Goal: Communication & Community: Answer question/provide support

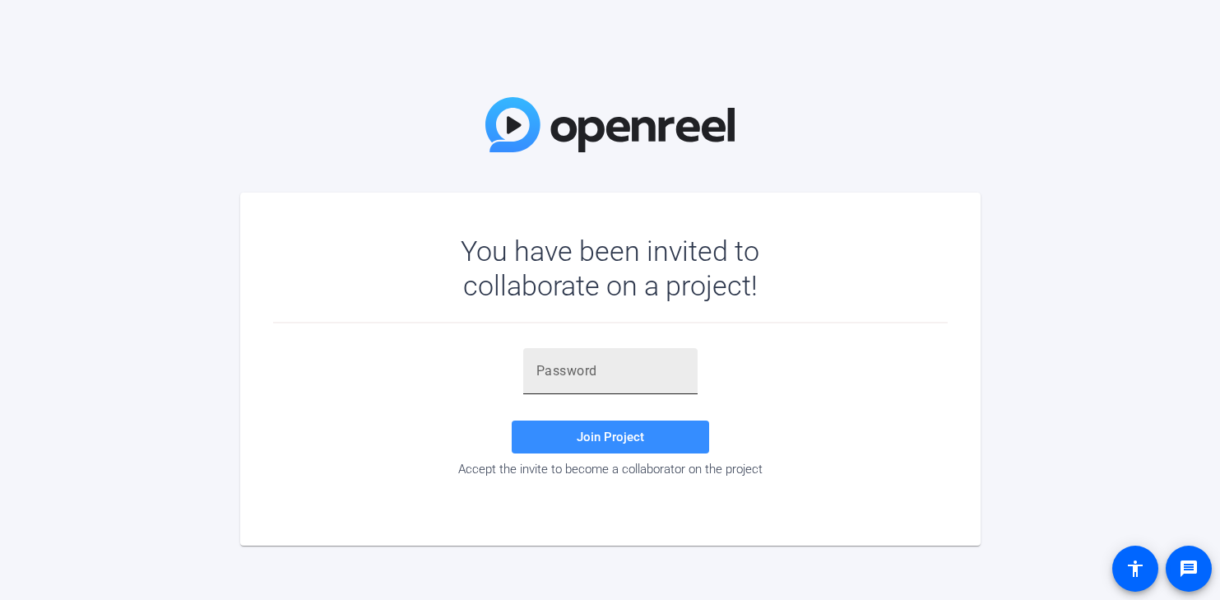
click at [596, 383] on div at bounding box center [610, 371] width 148 height 46
click at [572, 360] on div at bounding box center [610, 371] width 148 height 46
paste input "1Ir+bd"
type input "1Ir+bd"
click at [592, 437] on span "Join Project" at bounding box center [610, 436] width 67 height 15
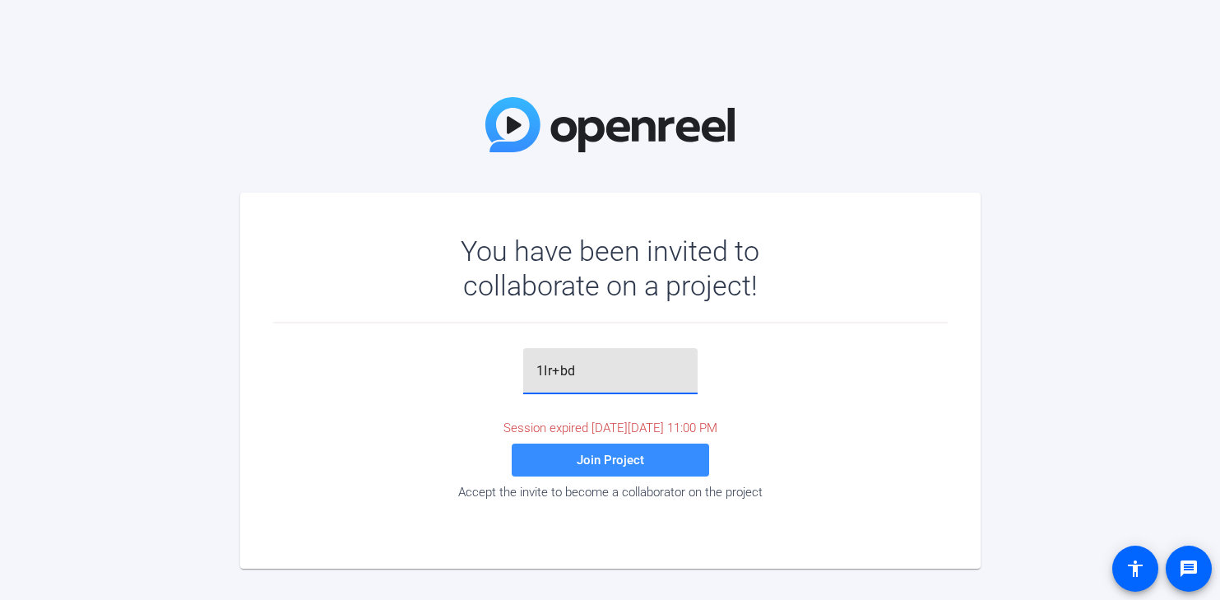
click at [600, 369] on input "1Ir+bd" at bounding box center [610, 371] width 148 height 20
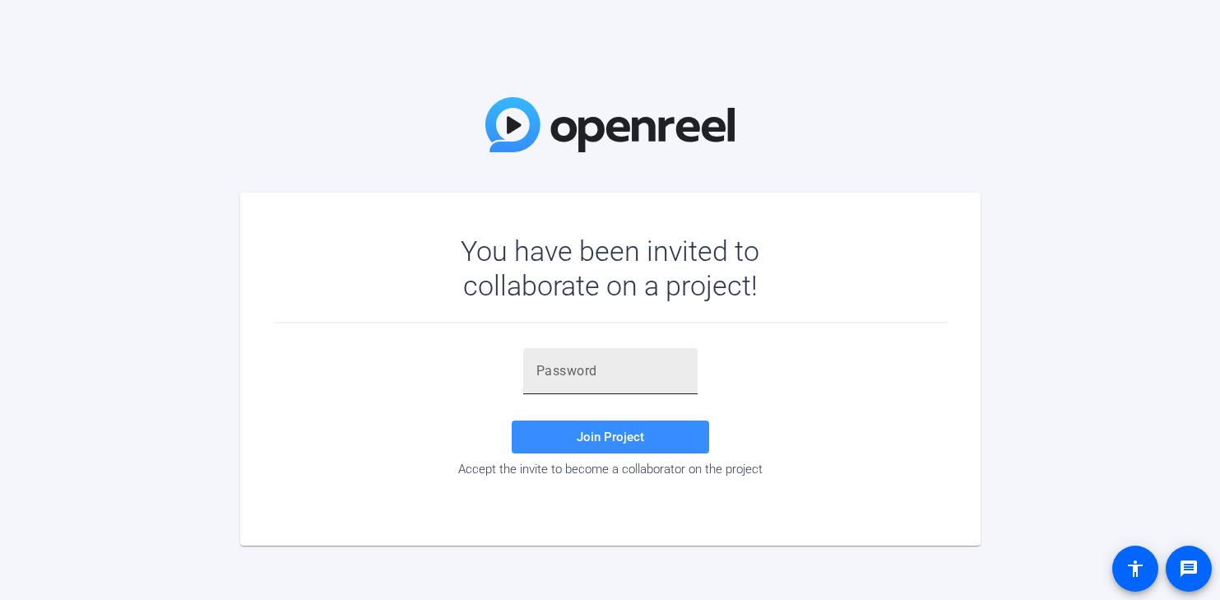
click at [588, 369] on input "text" at bounding box center [610, 371] width 148 height 20
paste input "gsU%HV"
type input "gsU%HV"
click at [587, 434] on span "Join Project" at bounding box center [610, 436] width 67 height 15
click at [555, 376] on input "text" at bounding box center [610, 371] width 148 height 20
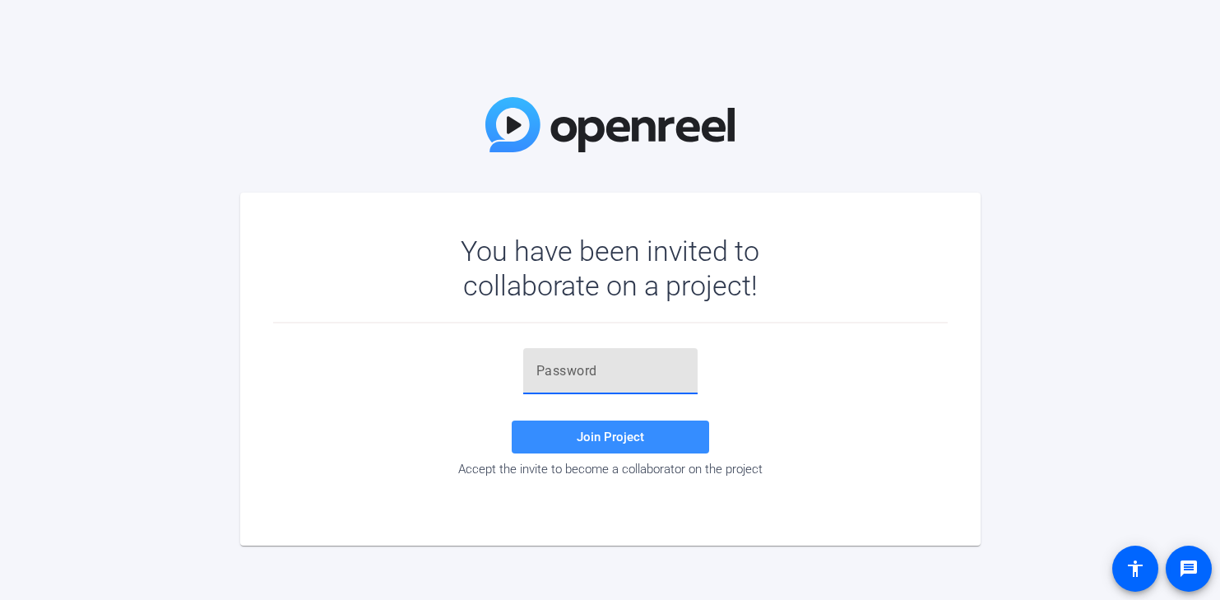
paste input "1Ir+bd"
type input "1Ir+bd"
click at [576, 434] on span at bounding box center [610, 436] width 197 height 39
click at [603, 371] on input "text" at bounding box center [610, 371] width 148 height 20
paste input "O7}PRp"
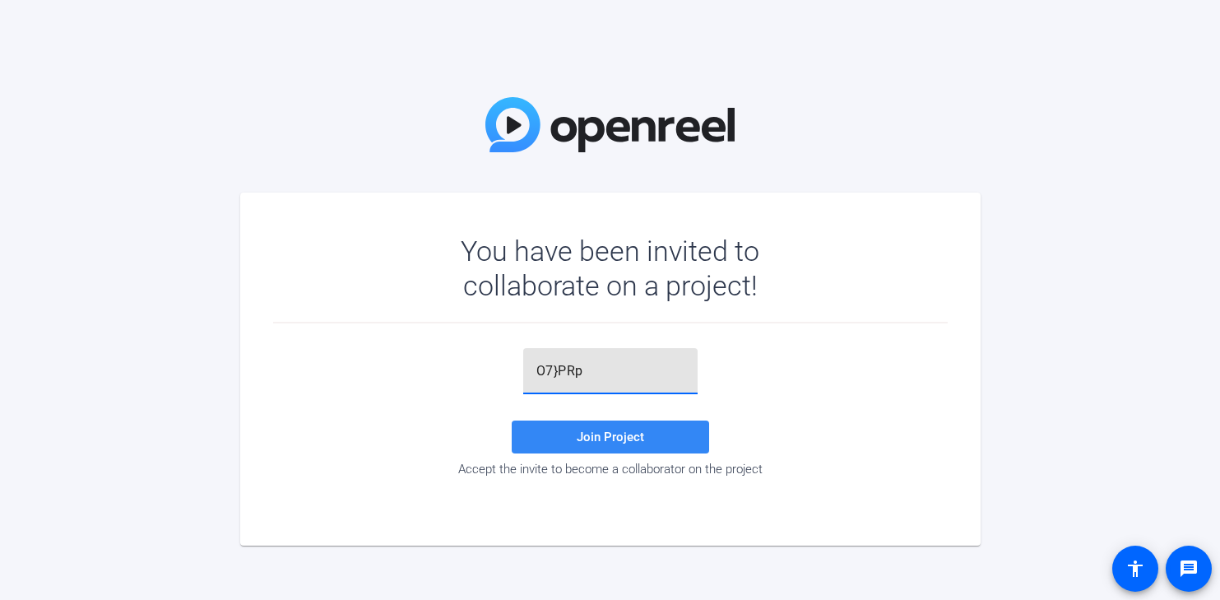
type input "O7}PRp"
click at [576, 438] on span at bounding box center [610, 436] width 197 height 39
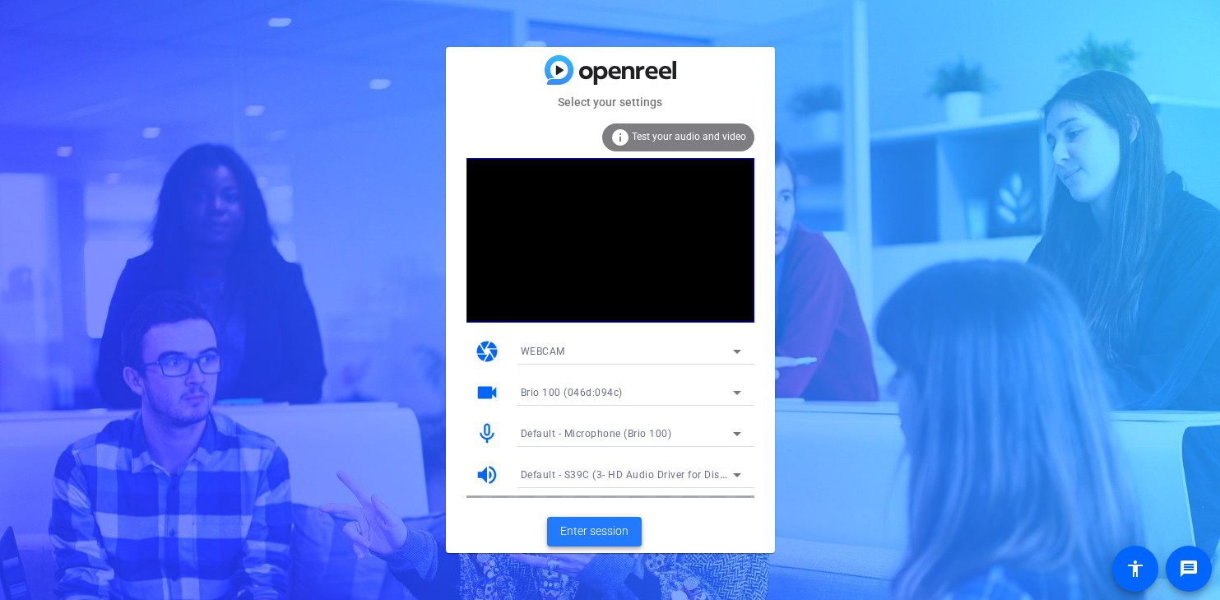
click at [596, 534] on span "Enter session" at bounding box center [594, 530] width 68 height 17
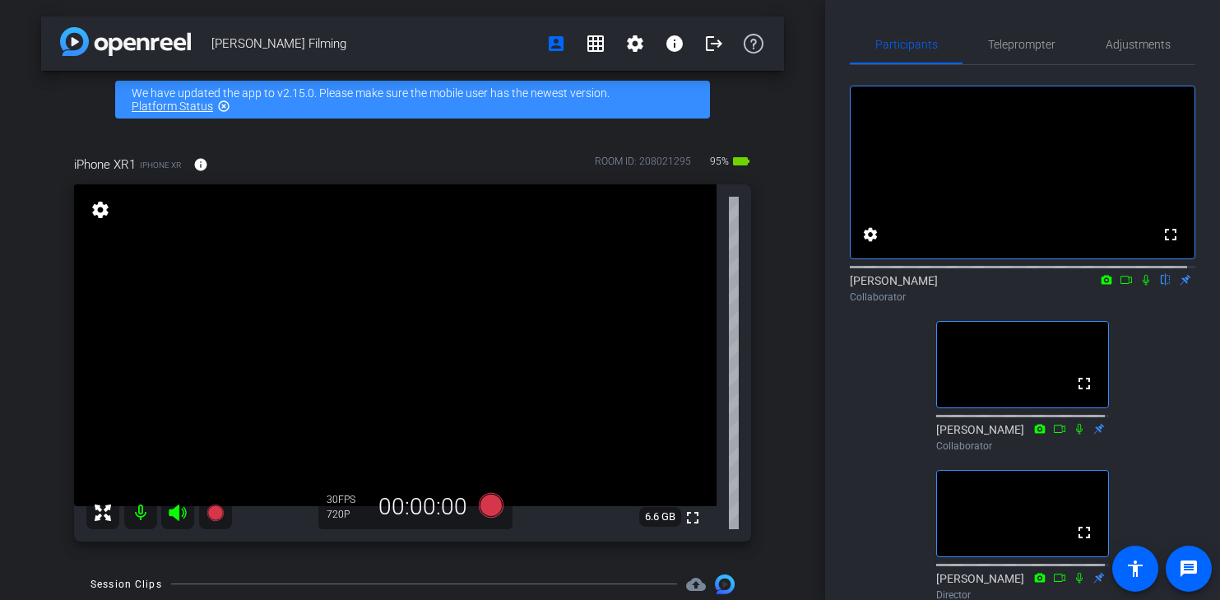
click at [1139, 285] on icon at bounding box center [1145, 280] width 13 height 12
click at [1016, 39] on span "Teleprompter" at bounding box center [1021, 45] width 67 height 12
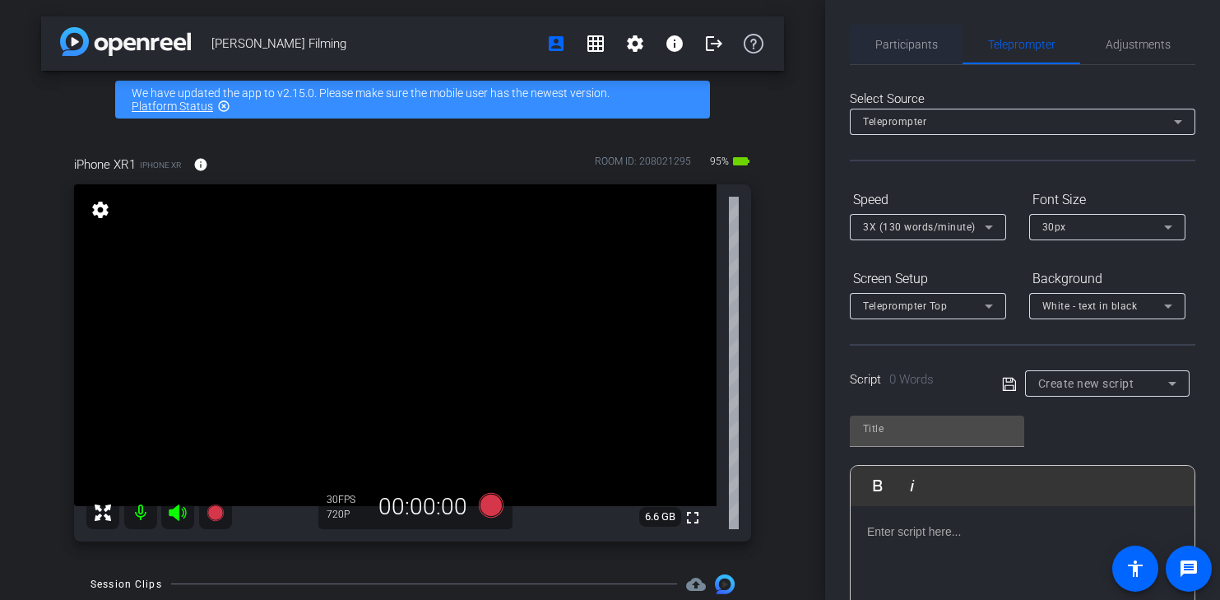
click at [891, 39] on span "Participants" at bounding box center [906, 45] width 63 height 12
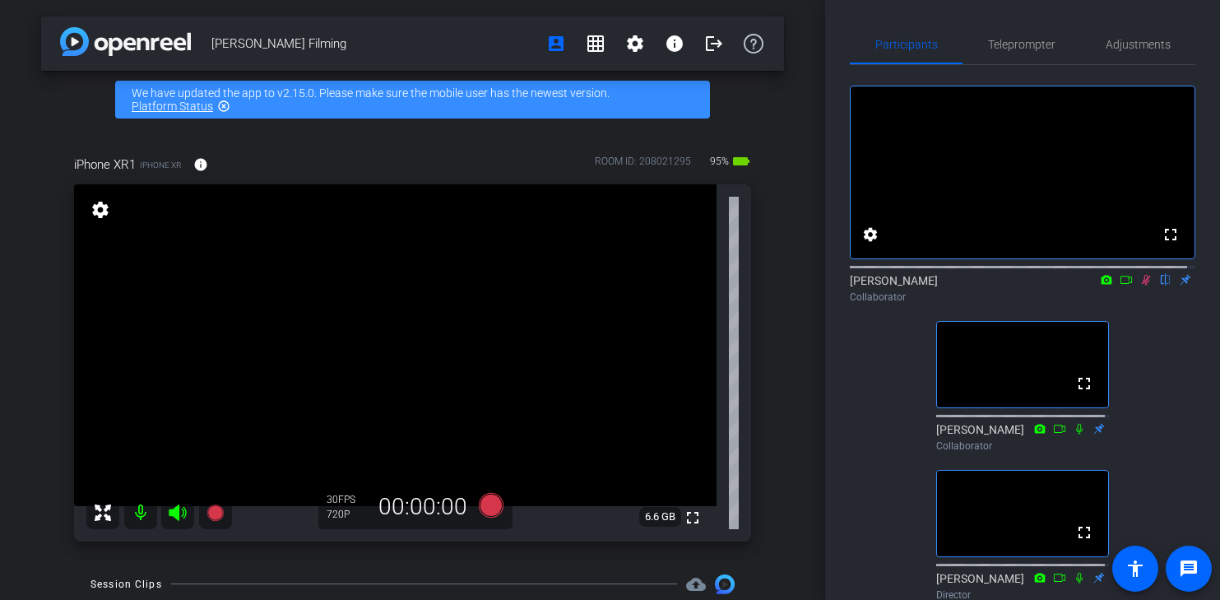
click at [103, 211] on mat-icon "settings" at bounding box center [100, 210] width 23 height 20
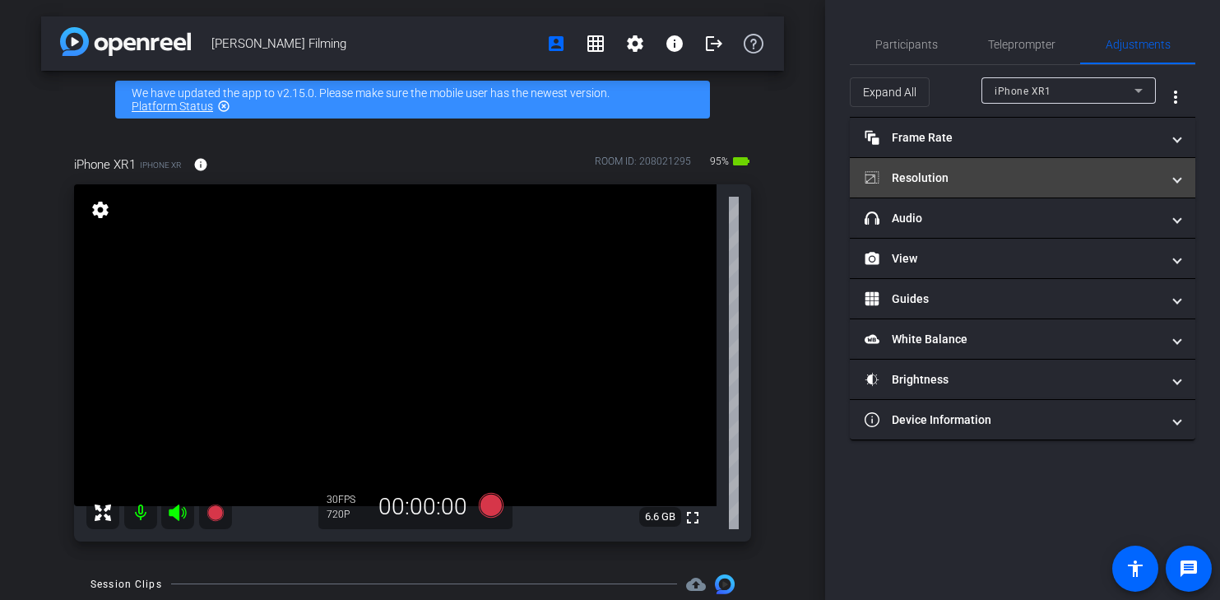
click at [1175, 174] on span at bounding box center [1177, 177] width 7 height 17
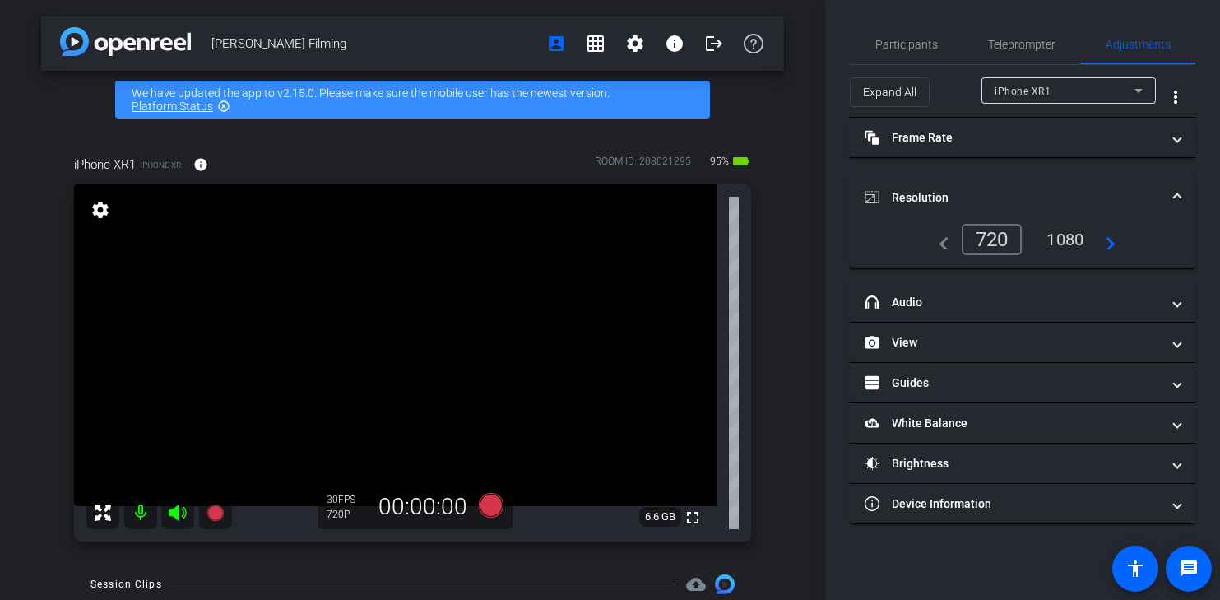
click at [1178, 179] on mat-expansion-panel-header "Resolution" at bounding box center [1022, 197] width 345 height 53
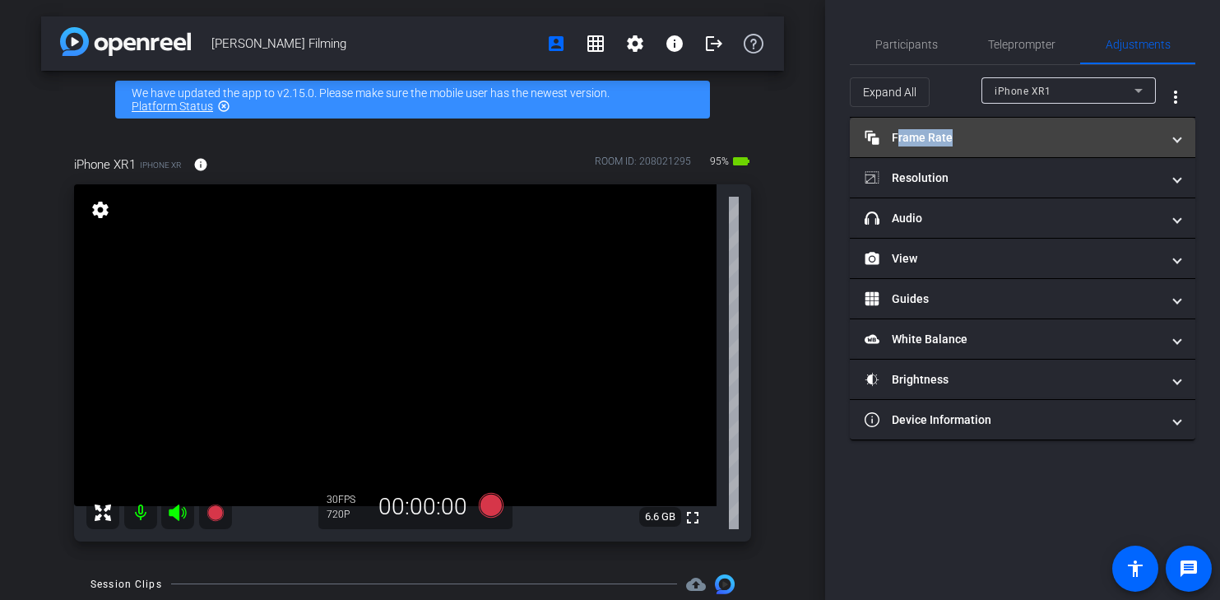
click at [1175, 132] on mat-expansion-panel-header "Frame Rate Frame Rate" at bounding box center [1022, 137] width 345 height 39
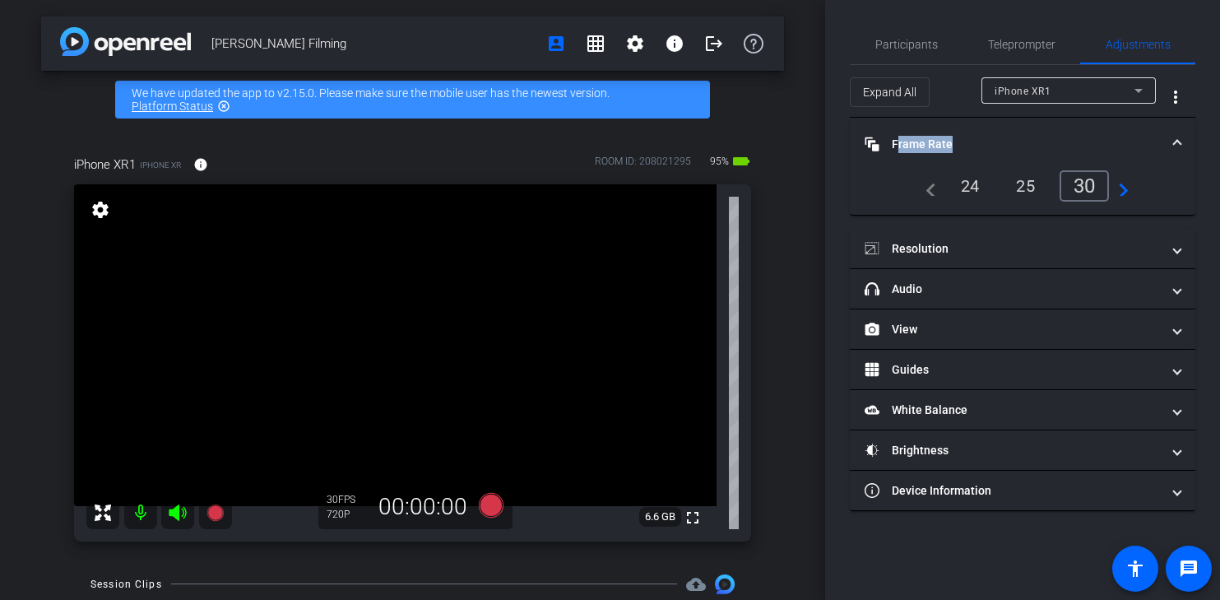
drag, startPoint x: 1175, startPoint y: 132, endPoint x: 1177, endPoint y: 142, distance: 11.0
click at [1177, 142] on span at bounding box center [1177, 144] width 7 height 17
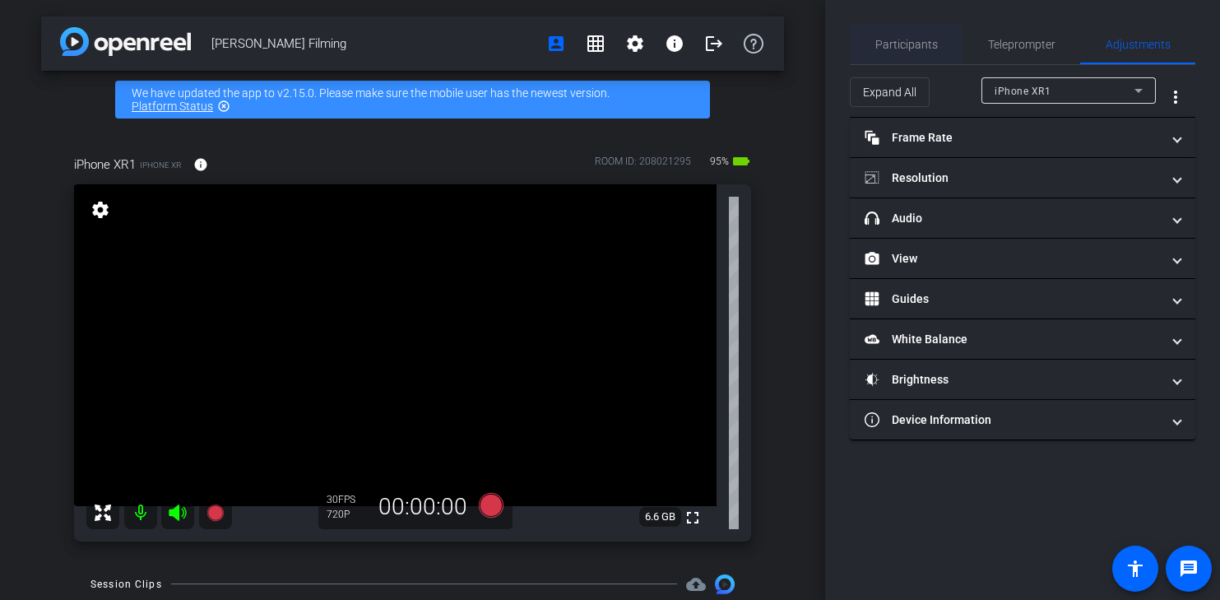
click at [916, 50] on span "Participants" at bounding box center [906, 45] width 63 height 12
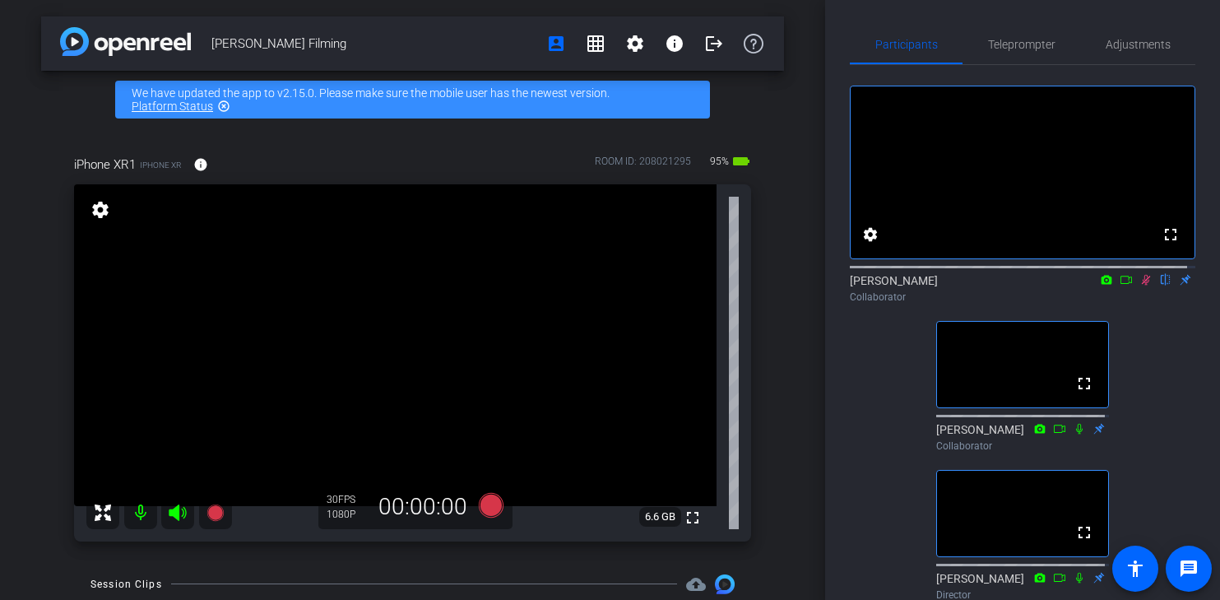
drag, startPoint x: 1135, startPoint y: 297, endPoint x: 1132, endPoint y: 372, distance: 74.9
click at [1132, 372] on div "fullscreen settings [PERSON_NAME] flip Collaborator fullscreen [PERSON_NAME] Co…" at bounding box center [1022, 336] width 345 height 542
drag, startPoint x: 1138, startPoint y: 299, endPoint x: 1147, endPoint y: 361, distance: 63.2
click at [1147, 361] on div "fullscreen settings [PERSON_NAME] flip Collaborator fullscreen [PERSON_NAME] Co…" at bounding box center [1022, 336] width 345 height 542
drag, startPoint x: 1138, startPoint y: 296, endPoint x: 1137, endPoint y: 342, distance: 46.1
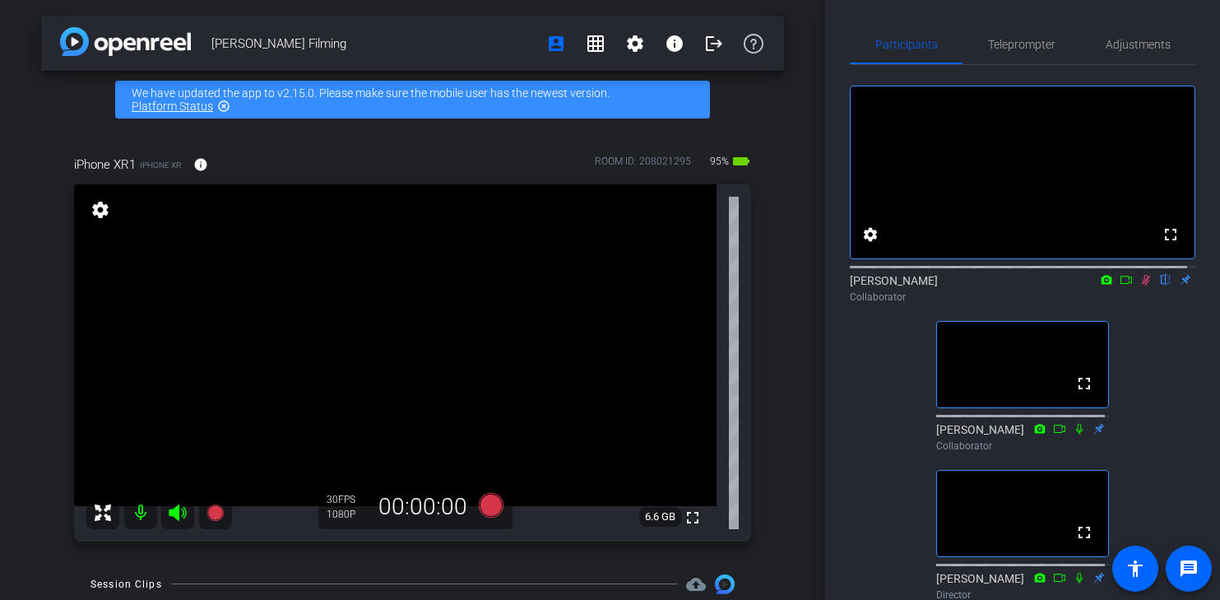
click at [1137, 342] on div "fullscreen settings [PERSON_NAME] flip Collaborator fullscreen [PERSON_NAME] Co…" at bounding box center [1022, 336] width 345 height 542
click at [1142, 285] on icon at bounding box center [1146, 280] width 9 height 11
click at [1139, 285] on icon at bounding box center [1145, 280] width 13 height 12
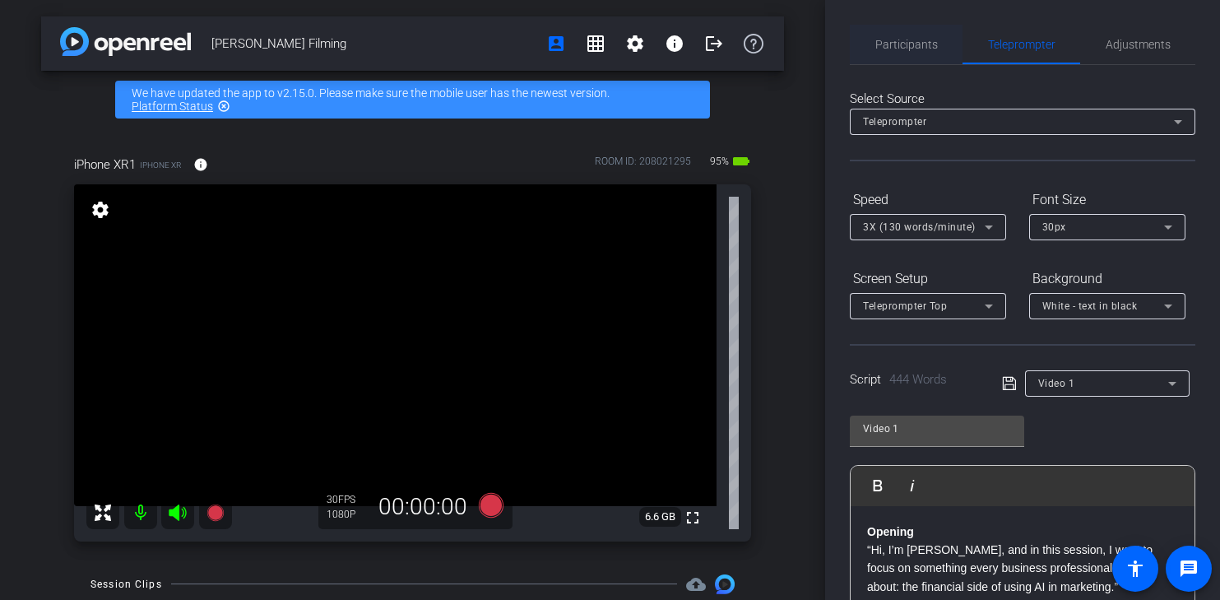
click at [916, 33] on span "Participants" at bounding box center [906, 44] width 63 height 39
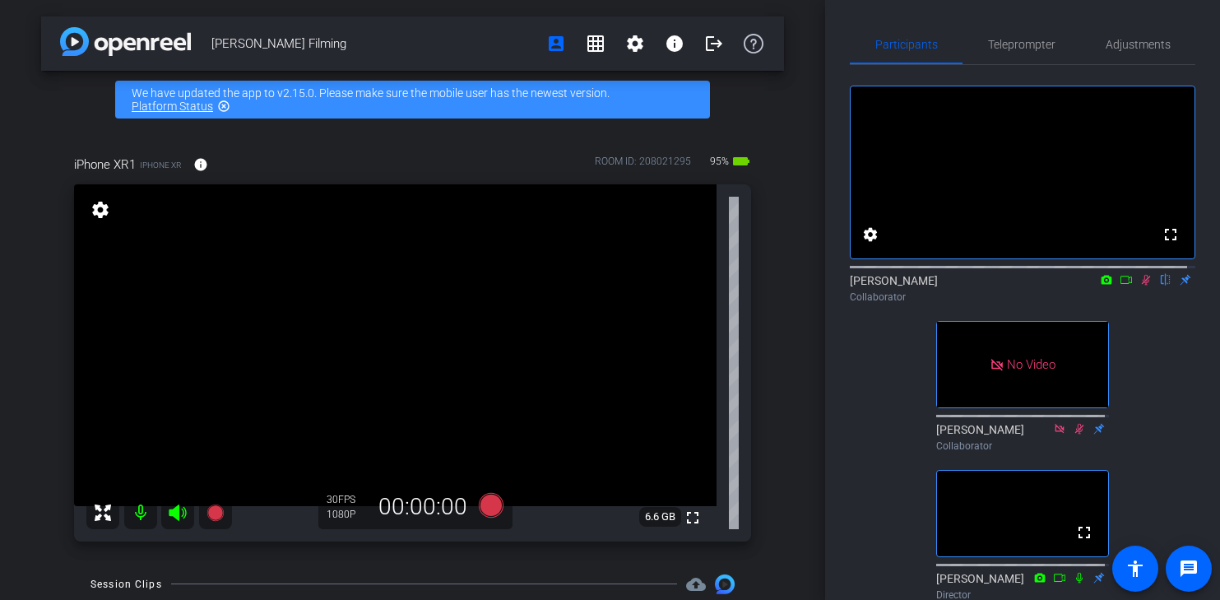
click at [1120, 285] on icon at bounding box center [1126, 280] width 13 height 12
click at [1141, 284] on icon at bounding box center [1145, 279] width 9 height 9
click at [1120, 285] on icon at bounding box center [1126, 280] width 13 height 12
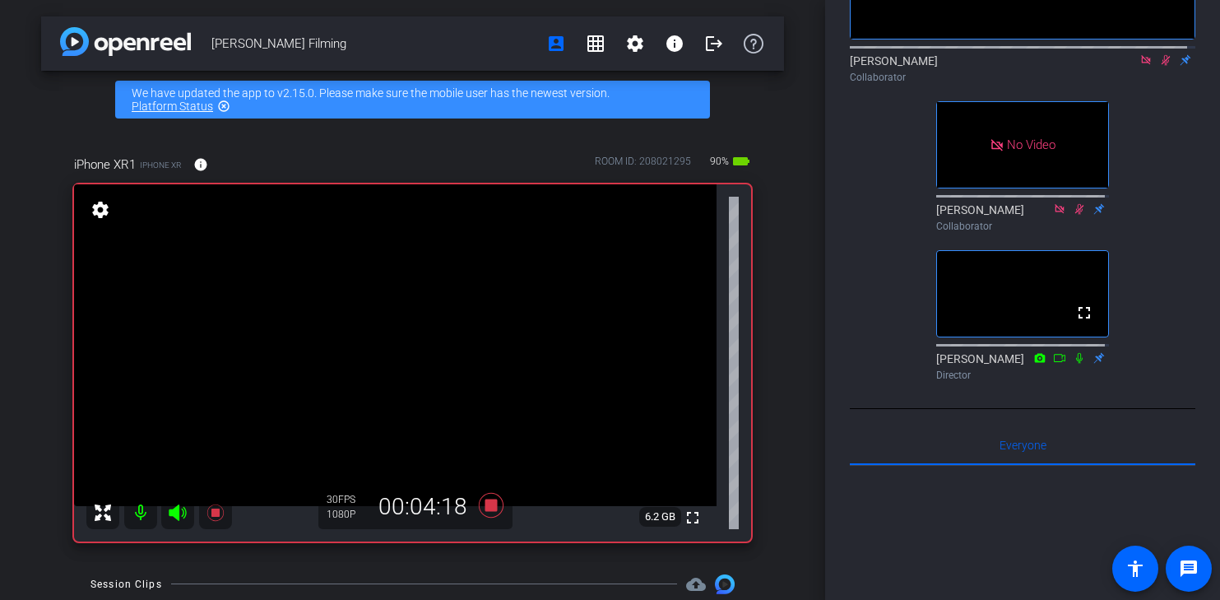
click at [1053, 215] on icon at bounding box center [1059, 209] width 13 height 12
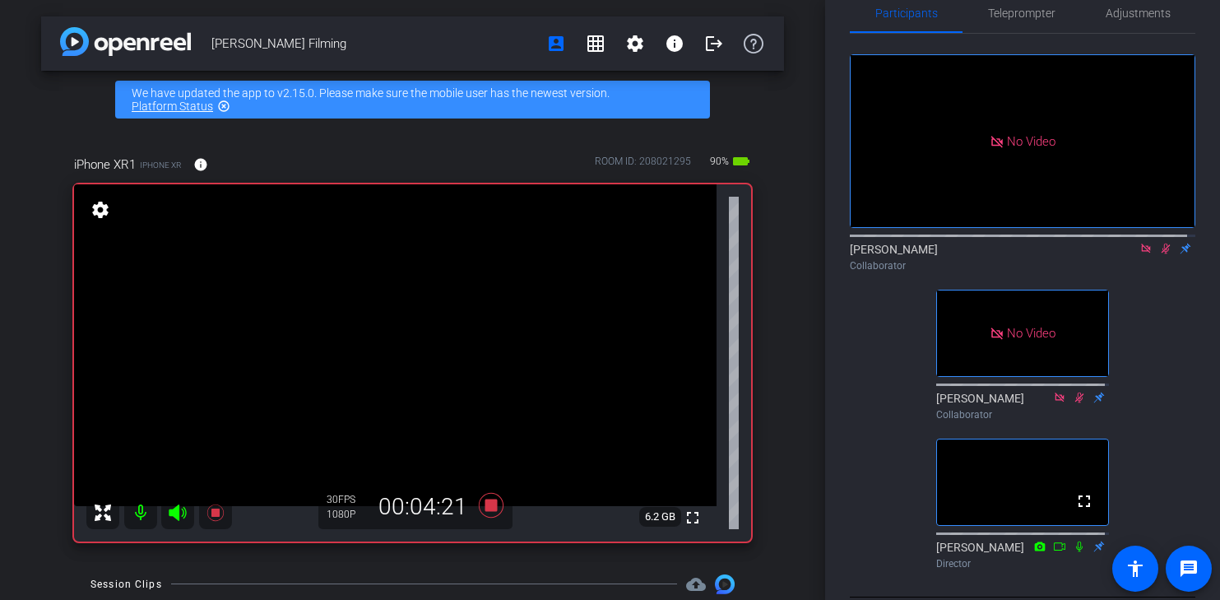
scroll to position [0, 0]
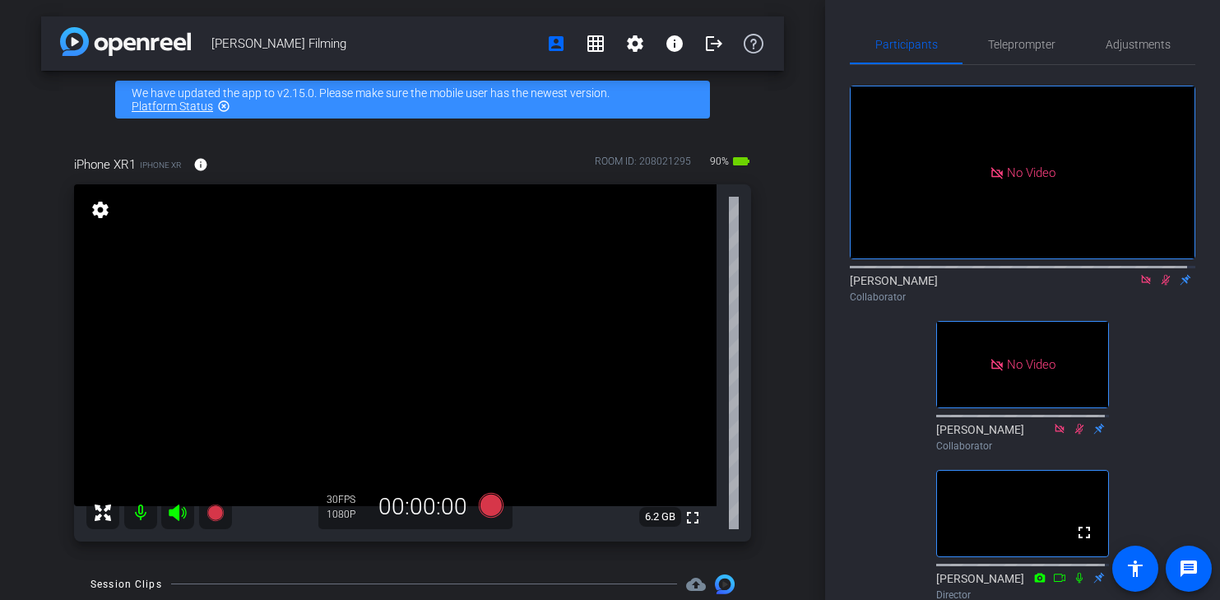
click at [1139, 285] on icon at bounding box center [1145, 280] width 13 height 12
click at [1002, 51] on span "Teleprompter" at bounding box center [1021, 44] width 67 height 39
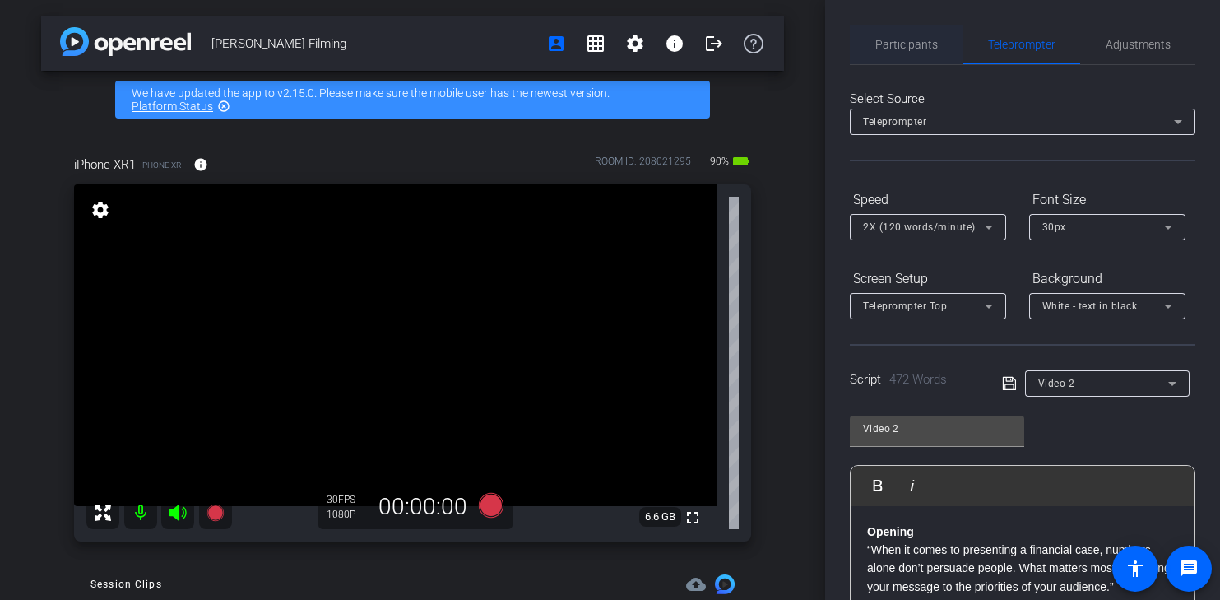
click at [885, 46] on span "Participants" at bounding box center [906, 45] width 63 height 12
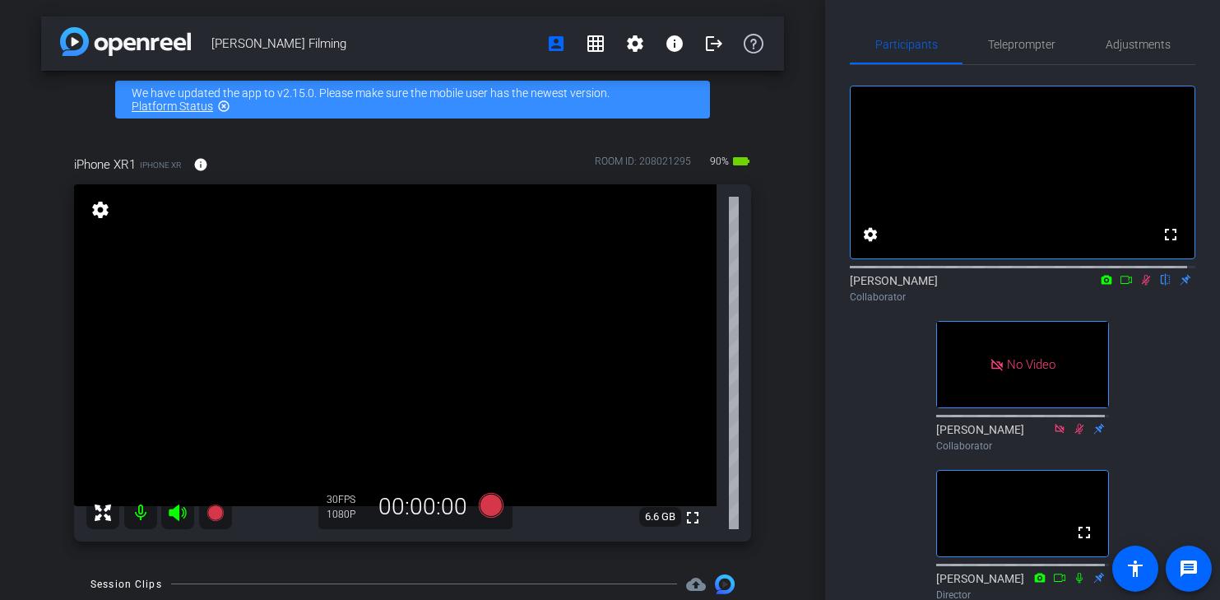
click at [1120, 285] on icon at bounding box center [1126, 280] width 13 height 12
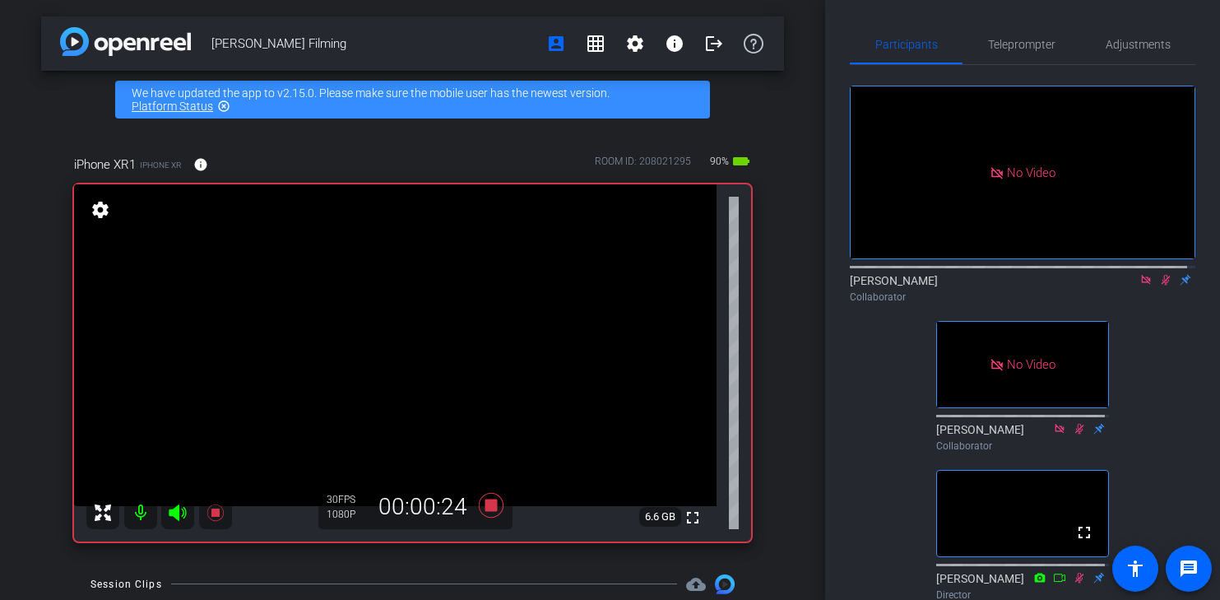
scroll to position [220, 0]
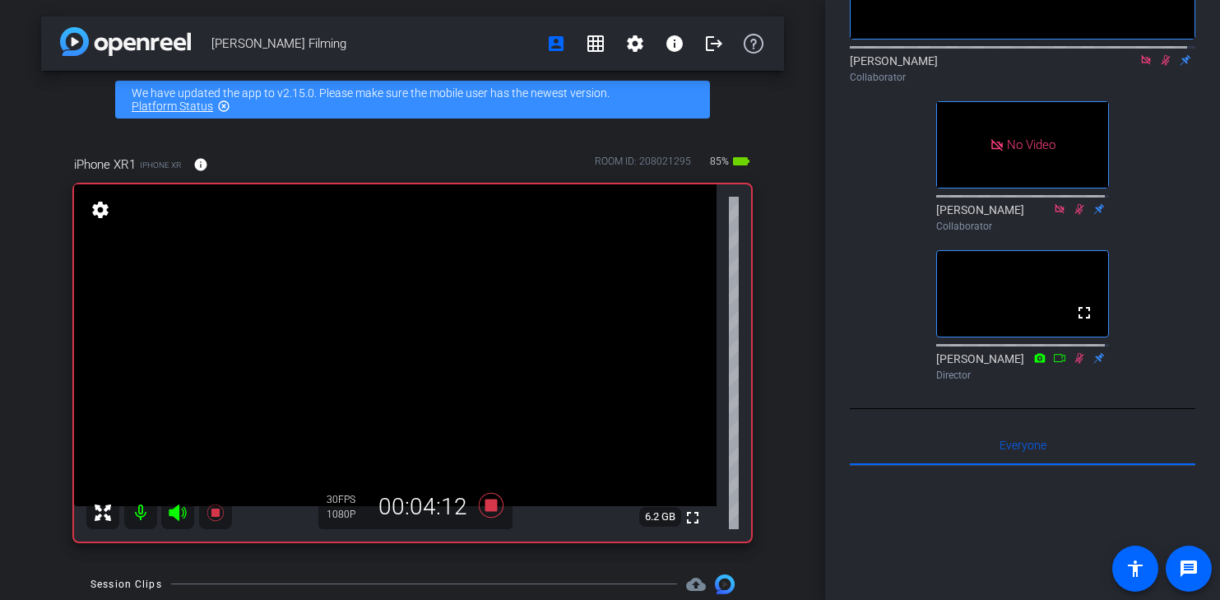
click at [1141, 64] on icon at bounding box center [1145, 59] width 9 height 9
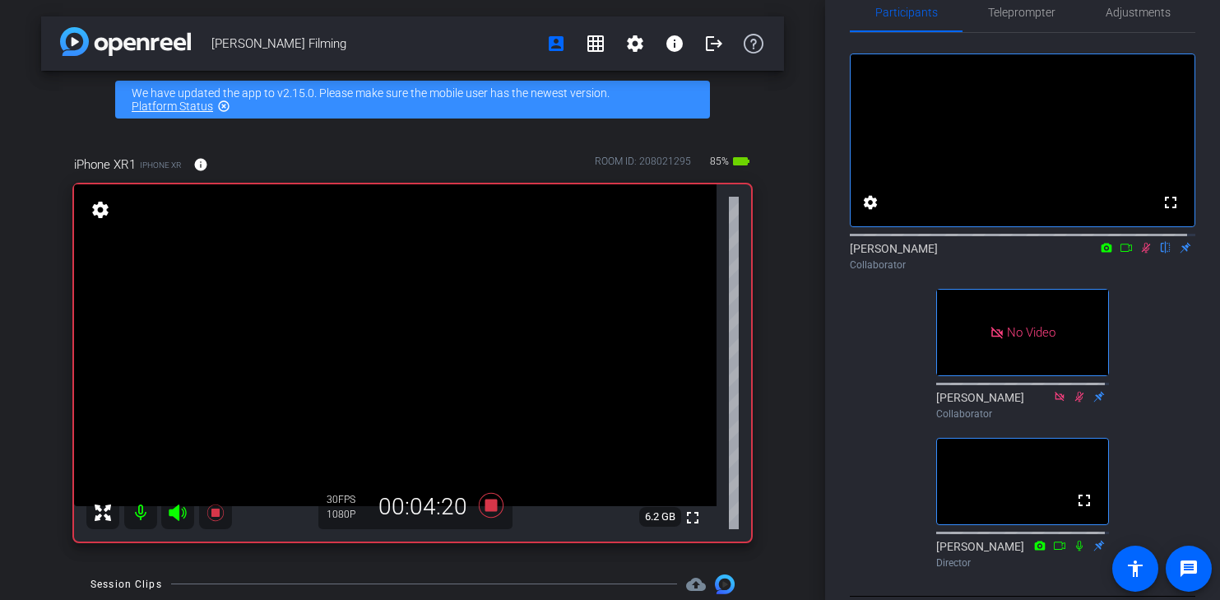
scroll to position [0, 0]
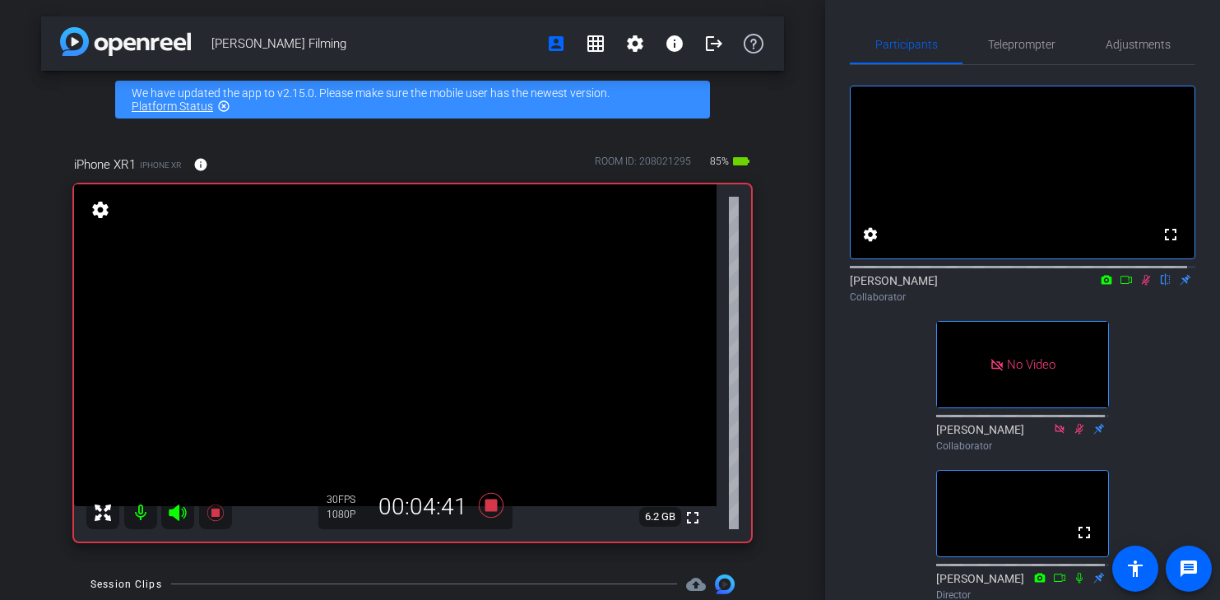
click at [1139, 285] on icon at bounding box center [1145, 280] width 13 height 12
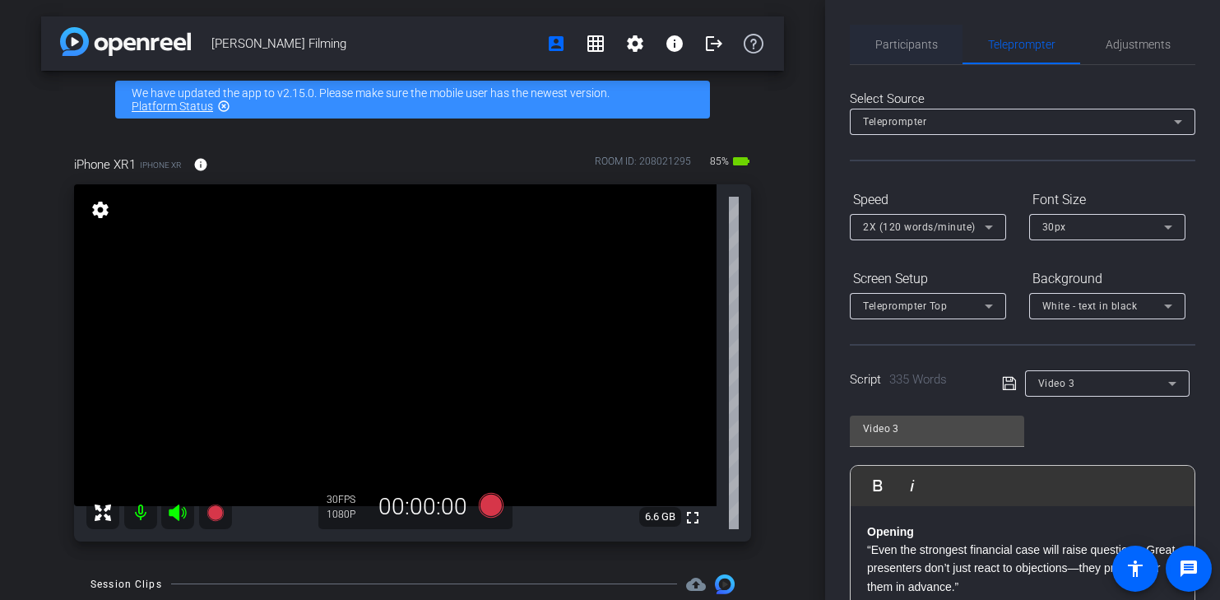
click at [907, 39] on span "Participants" at bounding box center [906, 45] width 63 height 12
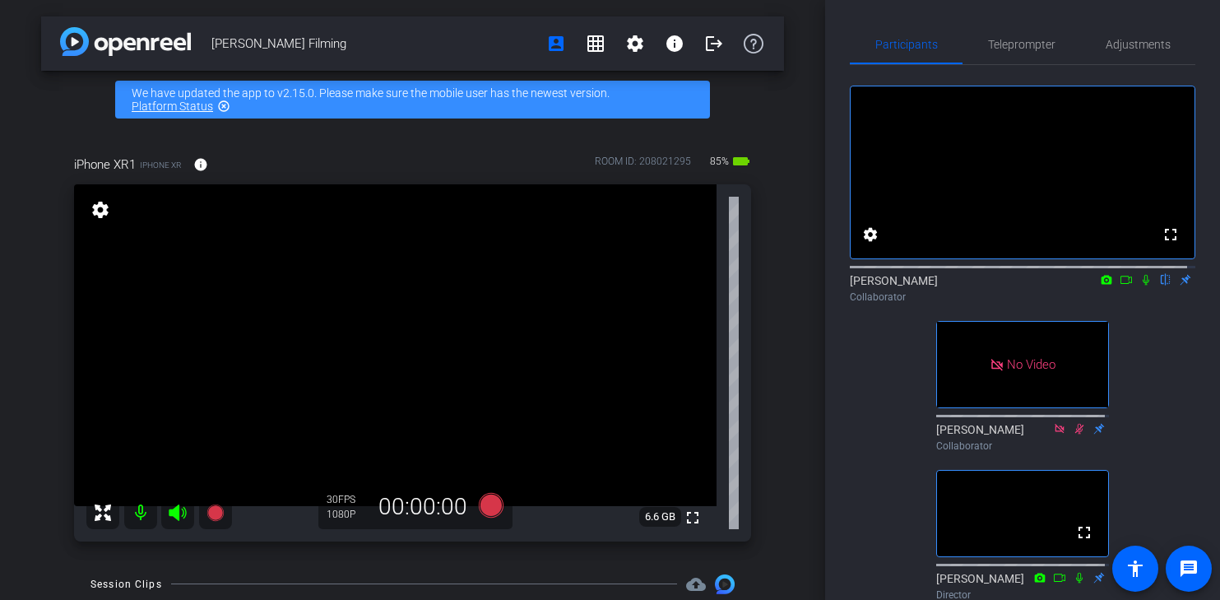
click at [1139, 285] on icon at bounding box center [1145, 280] width 13 height 12
click at [1120, 285] on icon at bounding box center [1126, 280] width 13 height 12
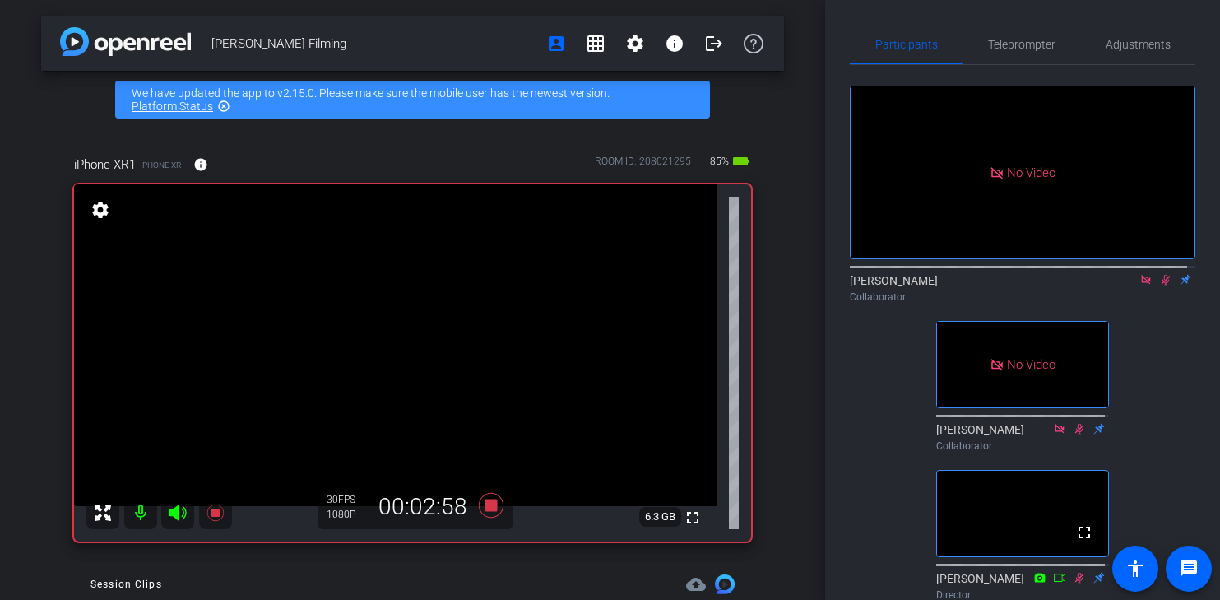
click at [1139, 285] on icon at bounding box center [1145, 280] width 13 height 12
